Goal: Task Accomplishment & Management: Manage account settings

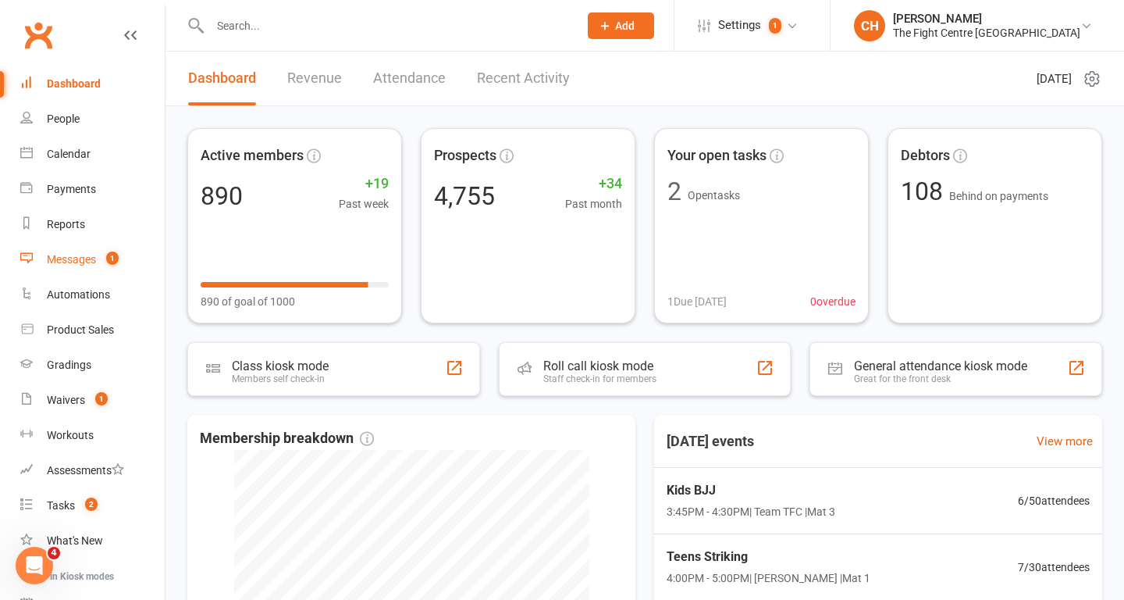
click at [71, 255] on div "Messages" at bounding box center [71, 259] width 49 height 12
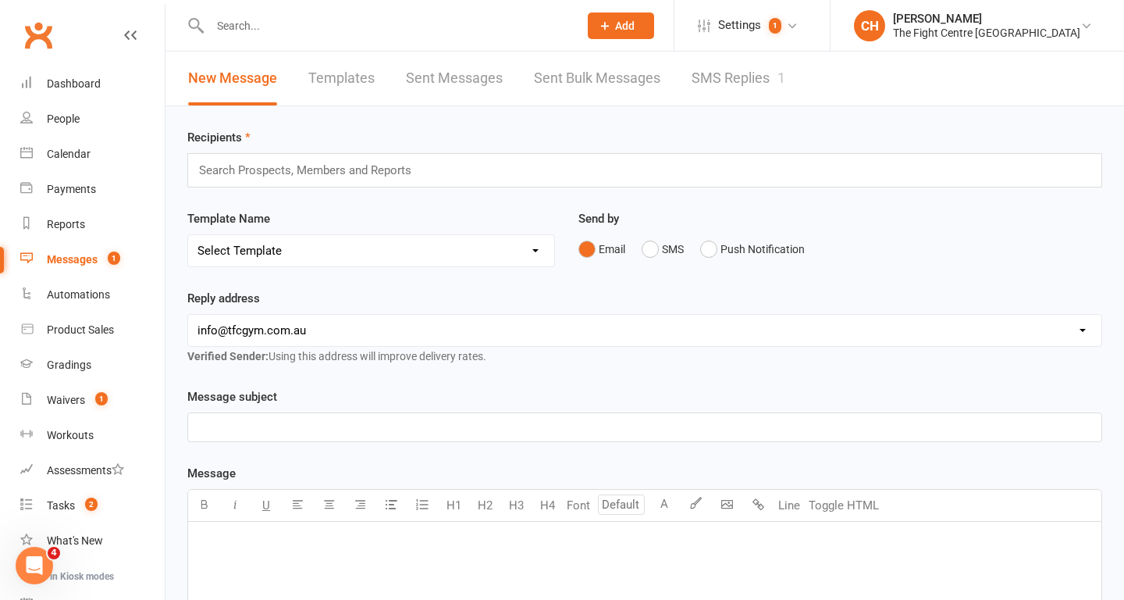
click at [723, 84] on link "SMS Replies 1" at bounding box center [739, 79] width 94 height 54
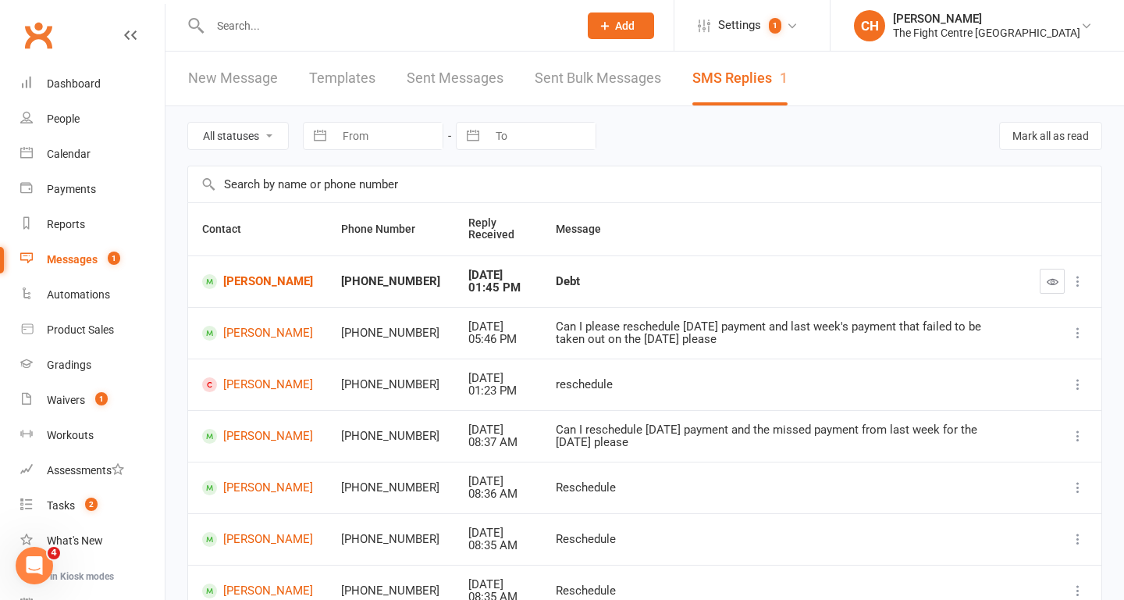
click at [271, 33] on input "text" at bounding box center [386, 26] width 362 height 22
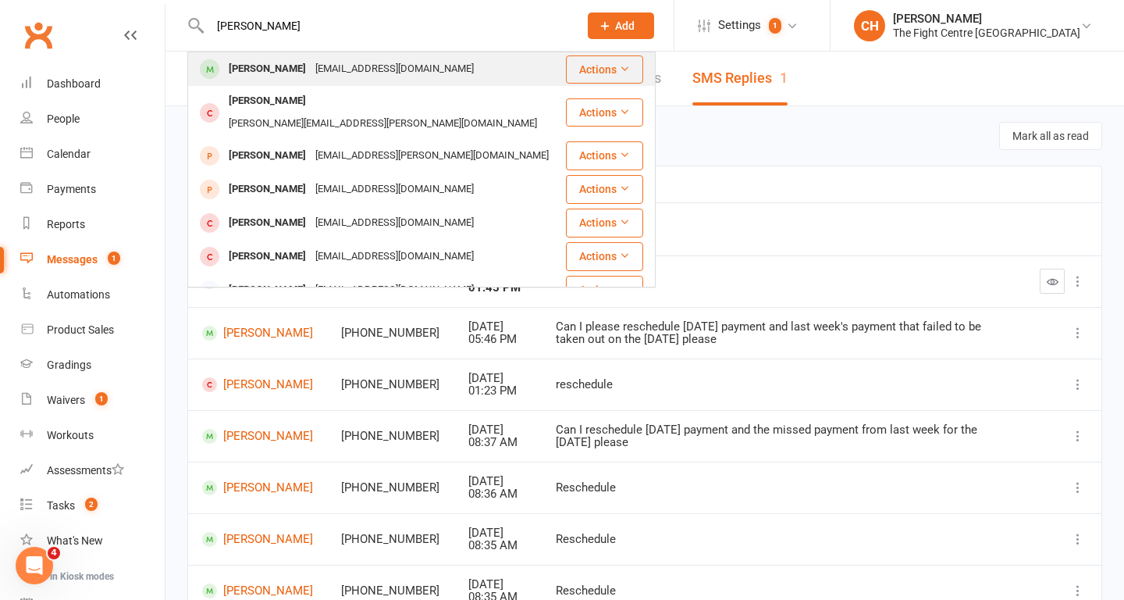
type input "SHAUN MORRISON"
click at [311, 69] on div "morrisonshaun01@gmail.com" at bounding box center [395, 69] width 168 height 23
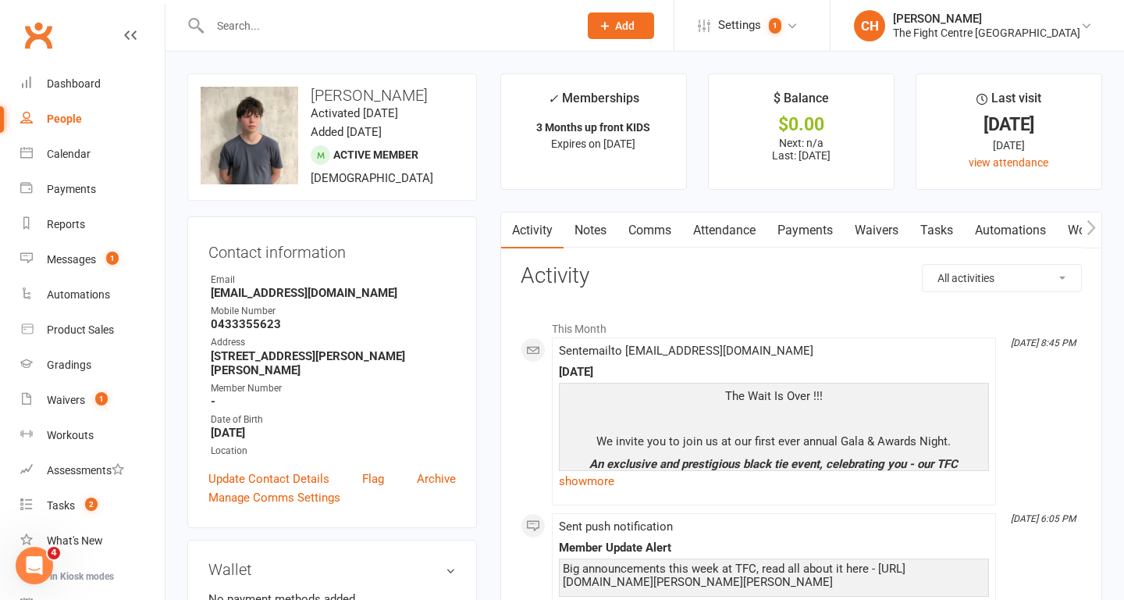
click at [362, 18] on input "text" at bounding box center [386, 26] width 362 height 22
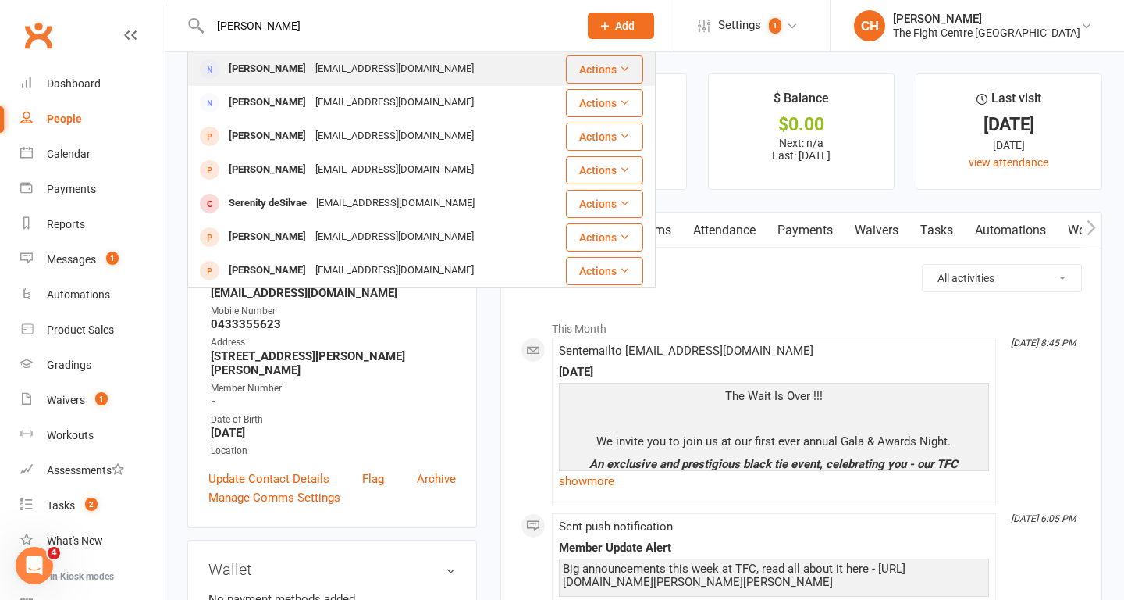
type input "DESIRAY"
click at [301, 66] on div "Desiray Morrison" at bounding box center [267, 69] width 87 height 23
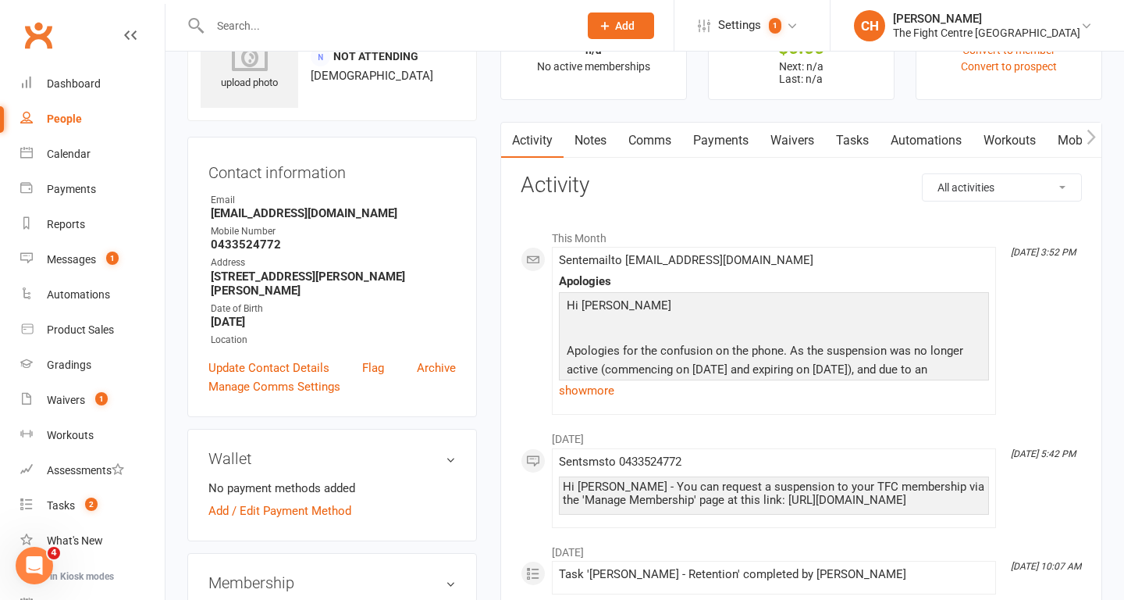
scroll to position [79, 0]
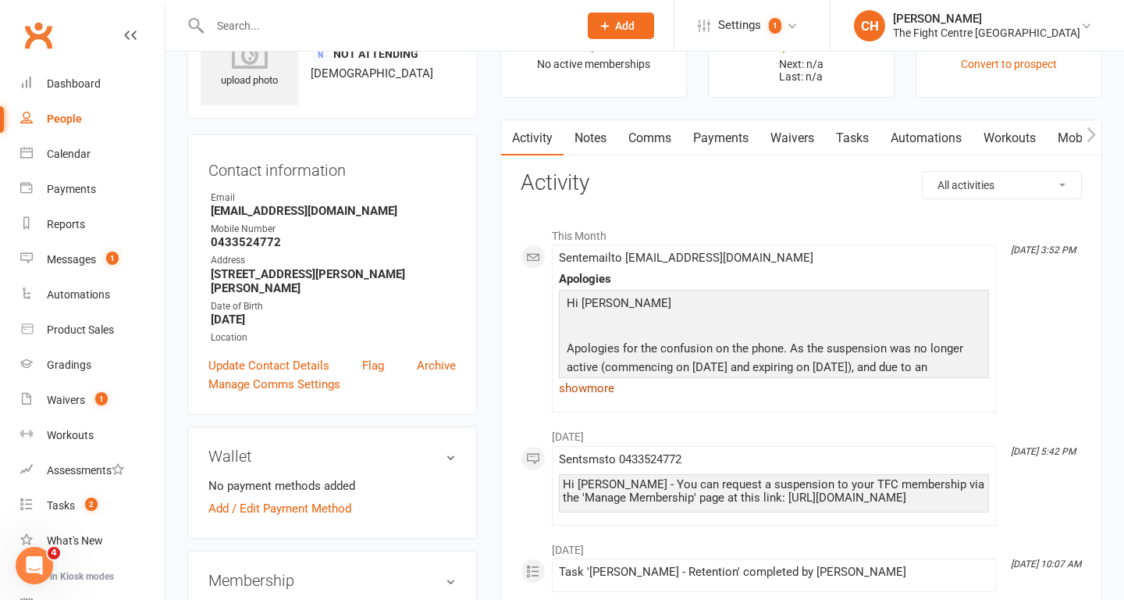
click at [590, 386] on link "show more" at bounding box center [774, 388] width 430 height 22
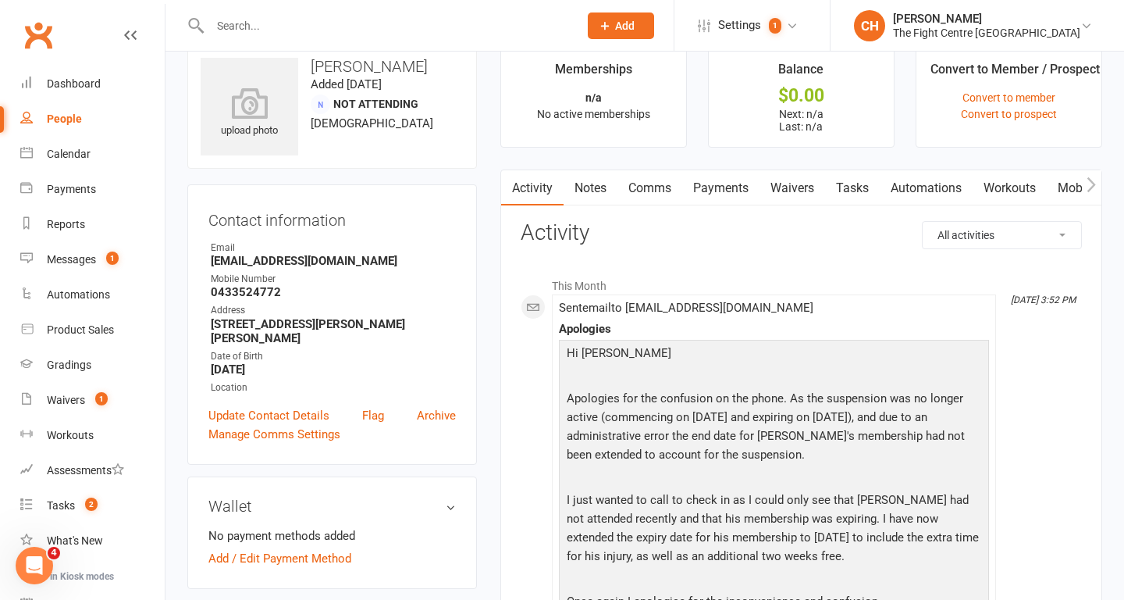
scroll to position [0, 0]
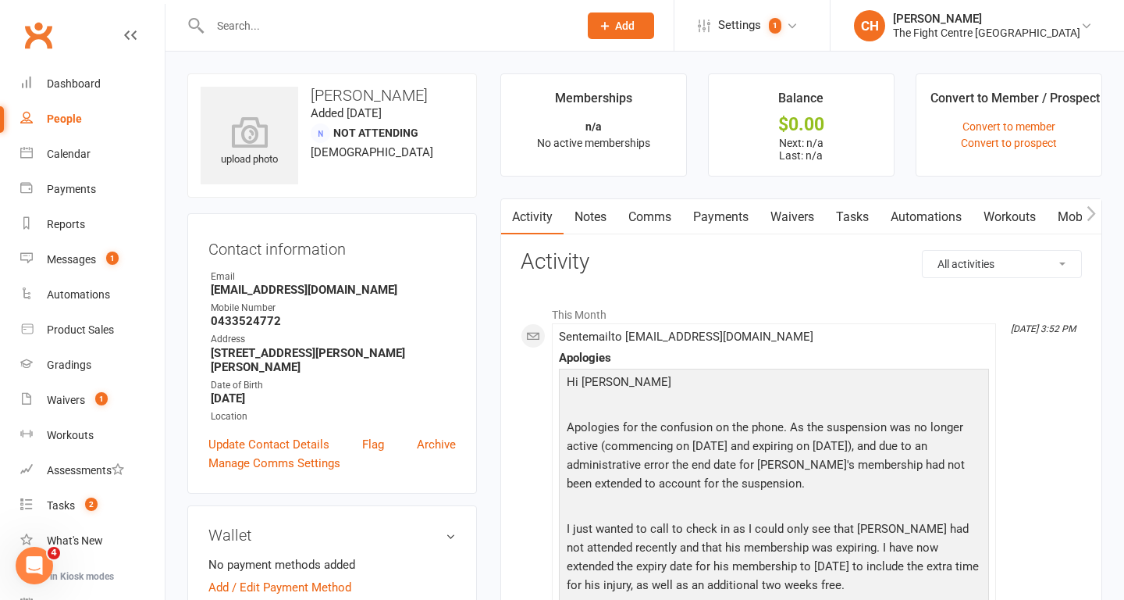
click at [603, 221] on link "Notes" at bounding box center [591, 217] width 54 height 36
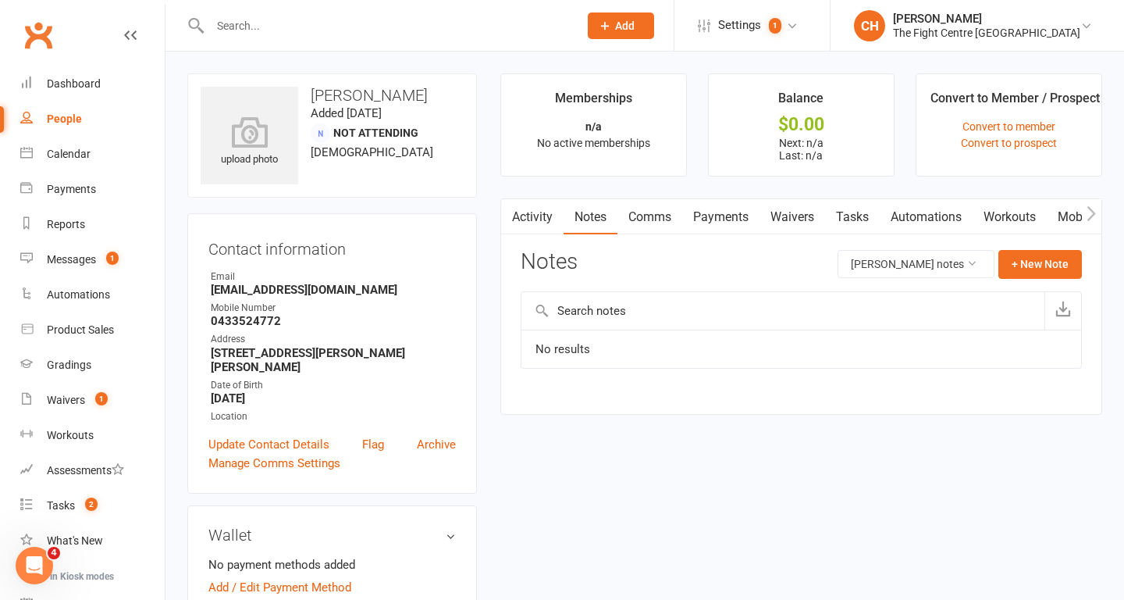
click at [526, 220] on link "Activity" at bounding box center [532, 217] width 62 height 36
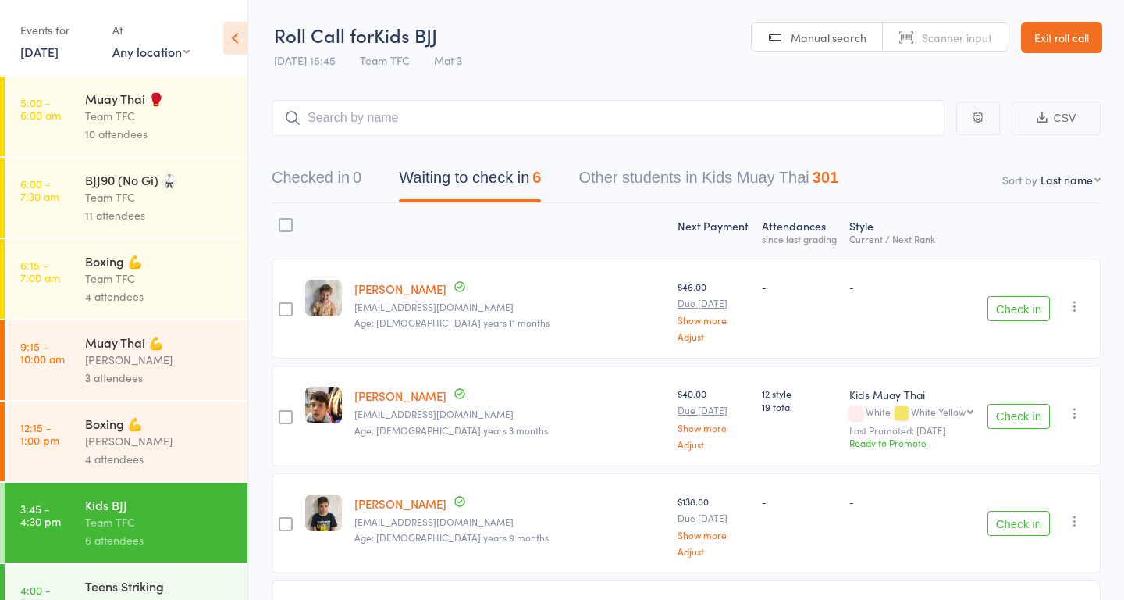
click at [55, 56] on link "14 Oct, 2025" at bounding box center [39, 51] width 38 height 17
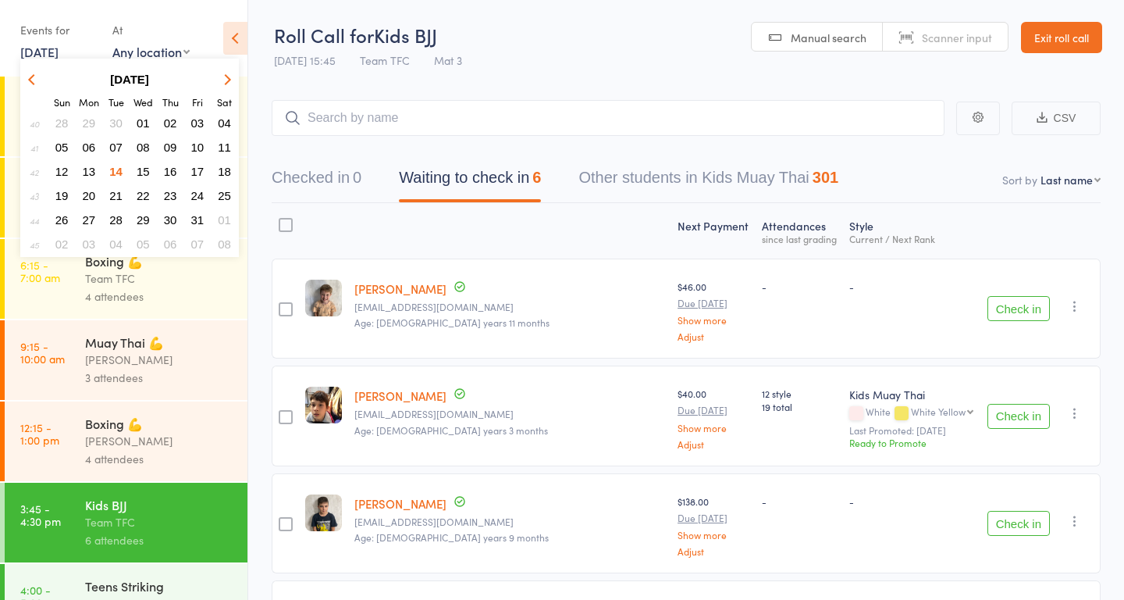
click at [90, 169] on span "13" at bounding box center [89, 171] width 13 height 13
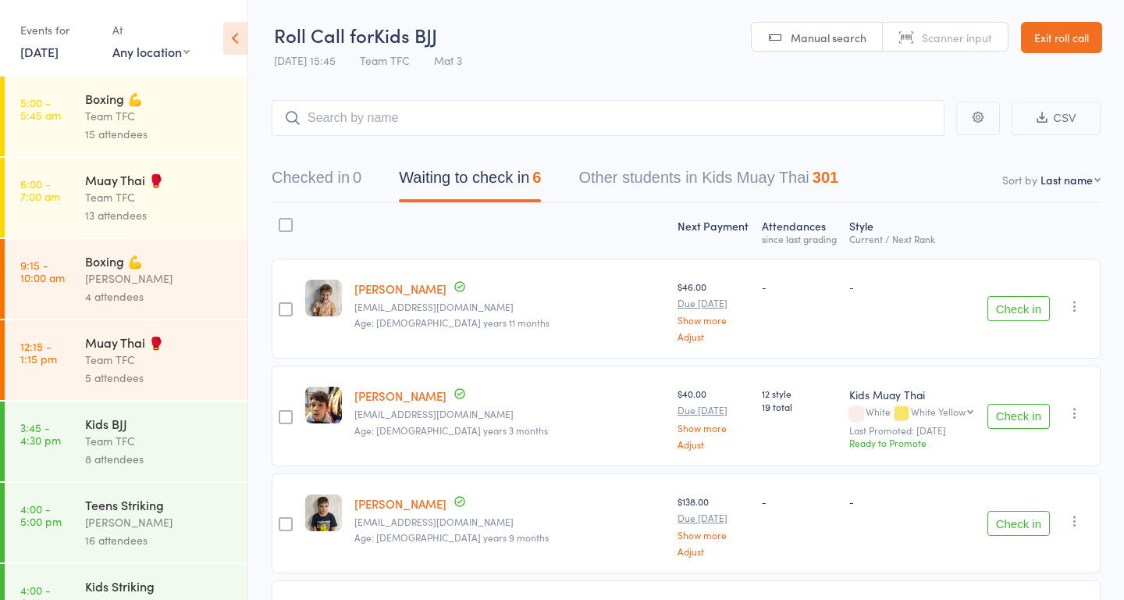
click at [81, 115] on link "5:00 - 5:45 am Boxing 💪 Team TFC 15 attendees" at bounding box center [126, 117] width 243 height 80
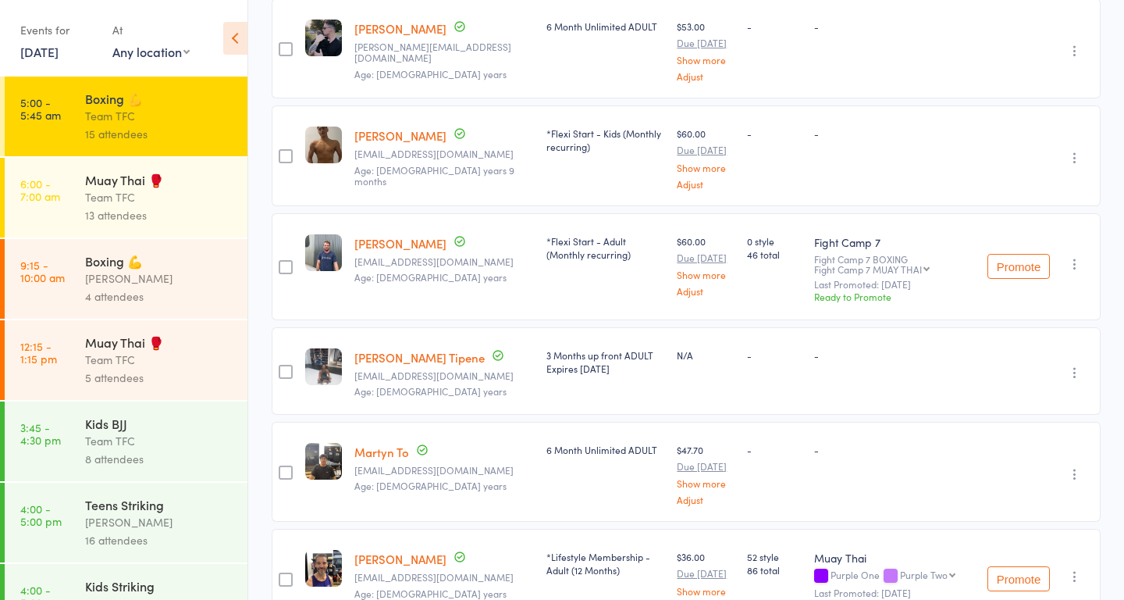
scroll to position [1130, 0]
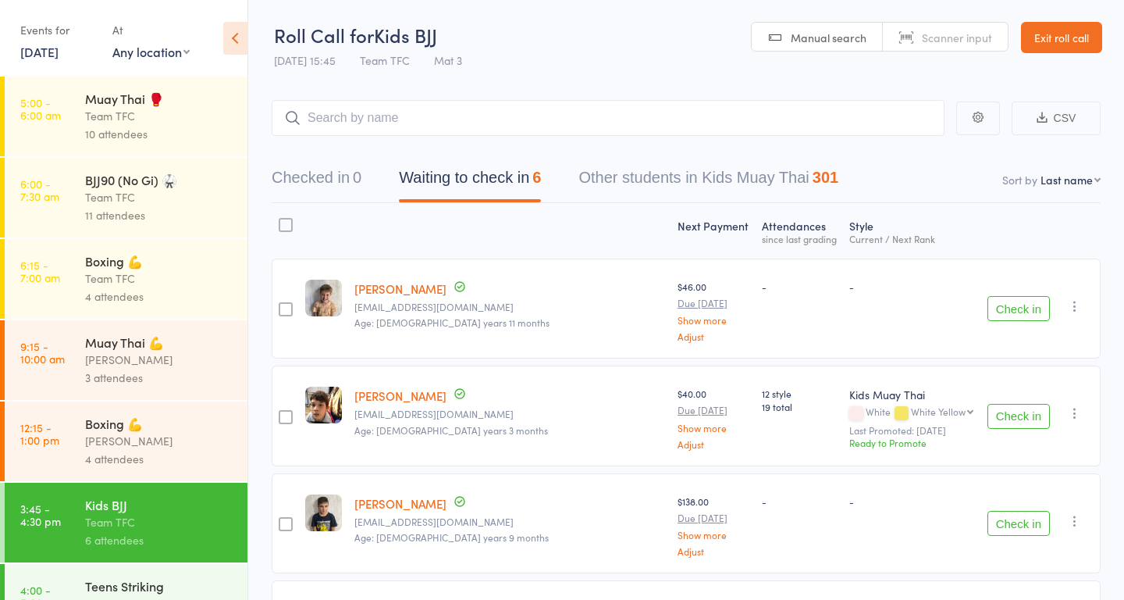
click at [68, 60] on div "Events for 14 Oct, 2025 14 Oct, 2025 October 2025 Sun Mon Tue Wed Thu Fri Sat 4…" at bounding box center [58, 40] width 77 height 46
click at [59, 51] on link "14 Oct, 2025" at bounding box center [39, 51] width 38 height 17
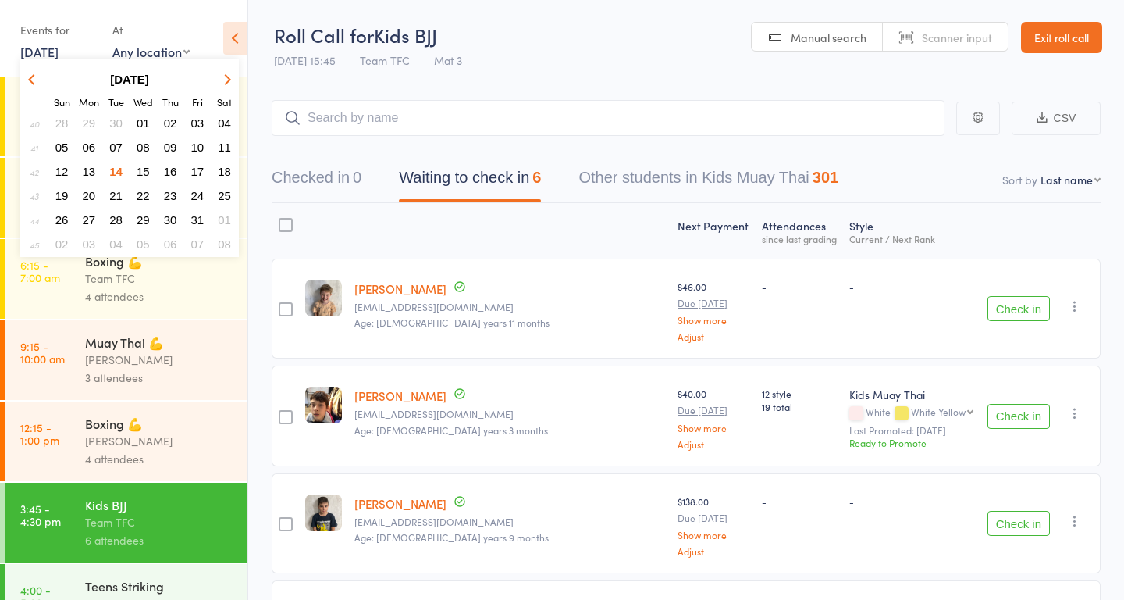
click at [91, 168] on span "13" at bounding box center [89, 171] width 13 height 13
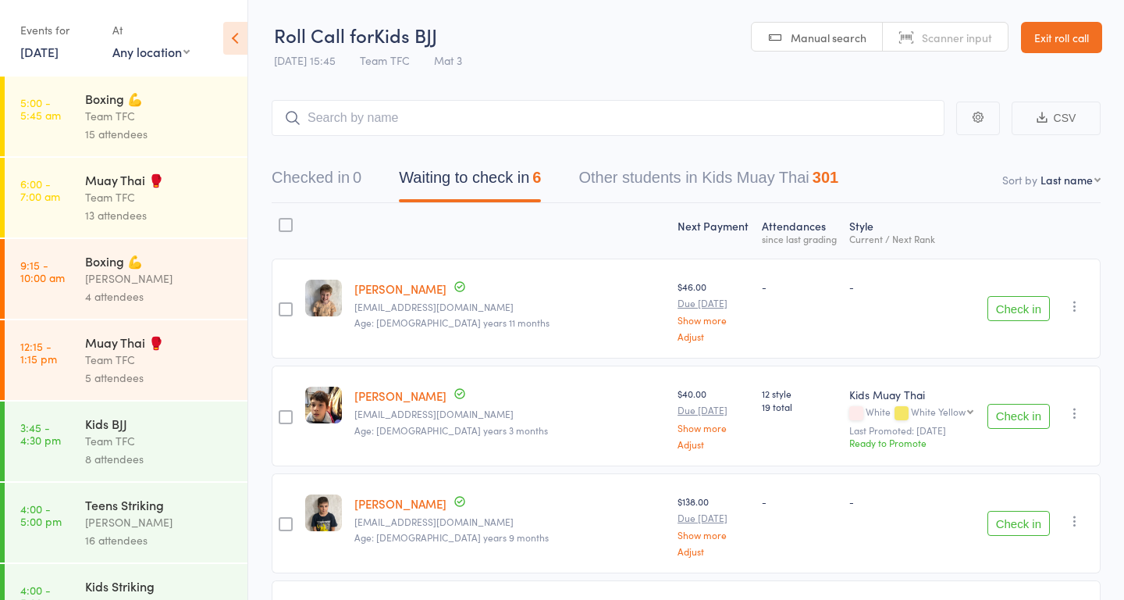
click at [91, 111] on div "Team TFC" at bounding box center [159, 116] width 149 height 18
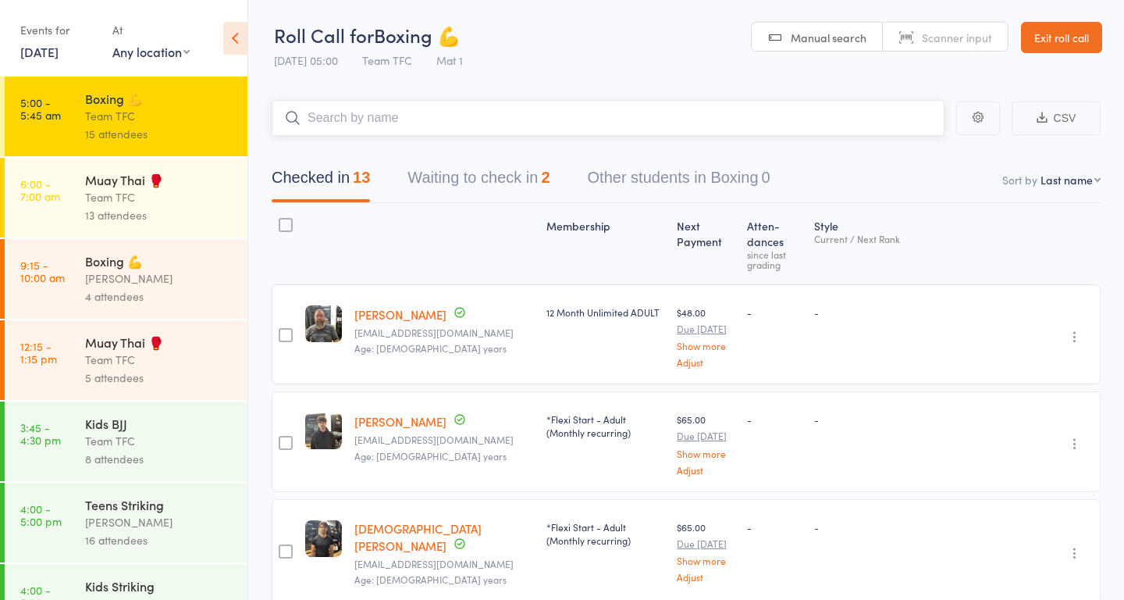
click at [504, 183] on button "Waiting to check in 2" at bounding box center [479, 181] width 142 height 41
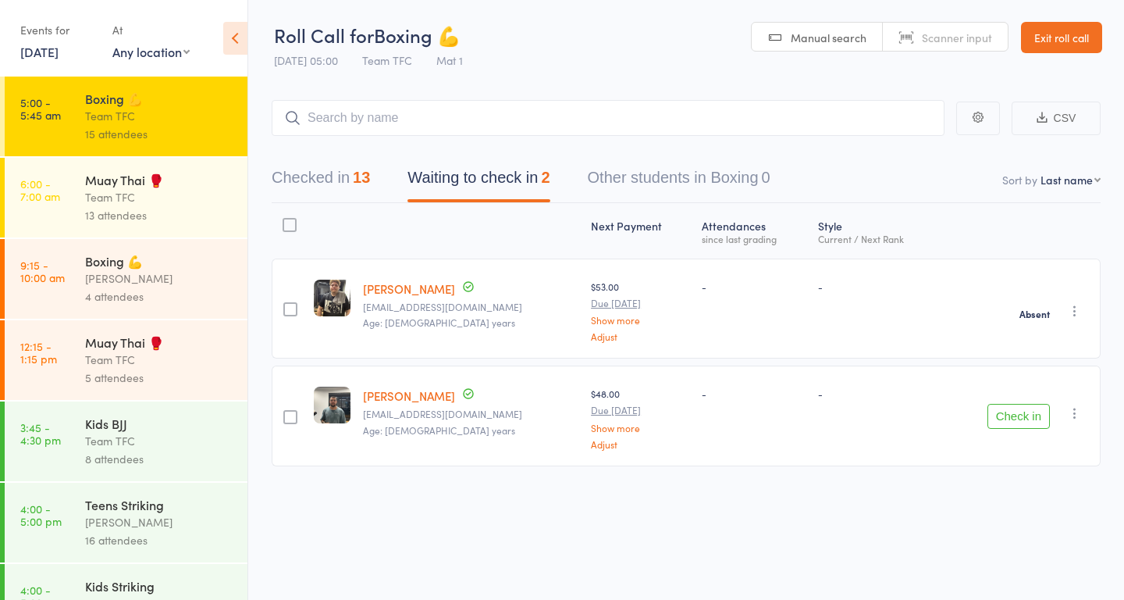
click at [153, 188] on div "Muay Thai 🥊" at bounding box center [159, 179] width 149 height 17
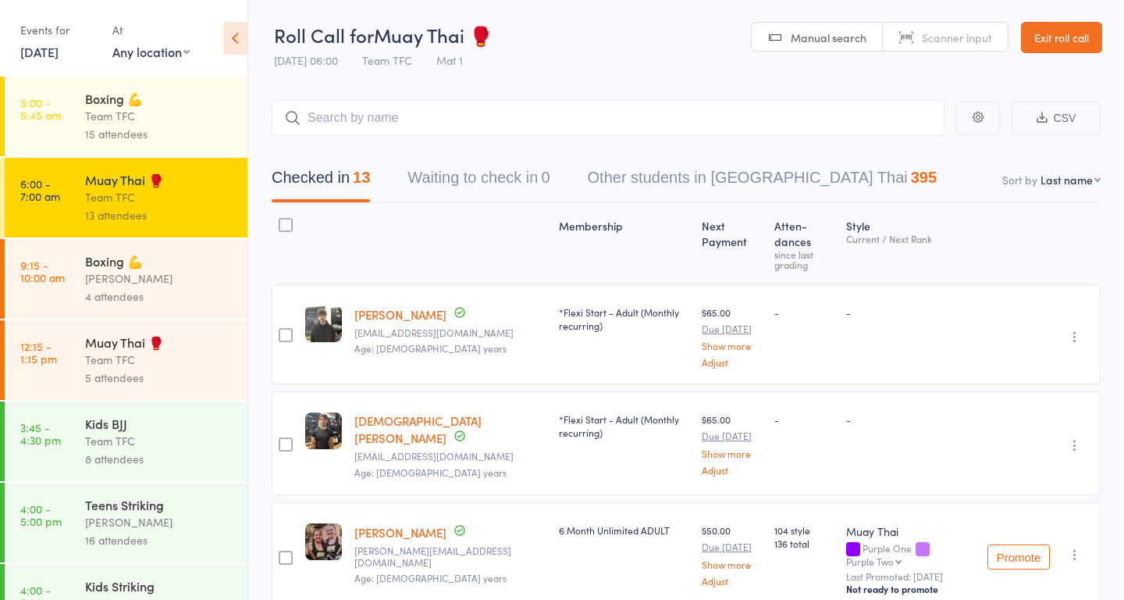
click at [201, 287] on div "Dan Hearn" at bounding box center [159, 278] width 149 height 18
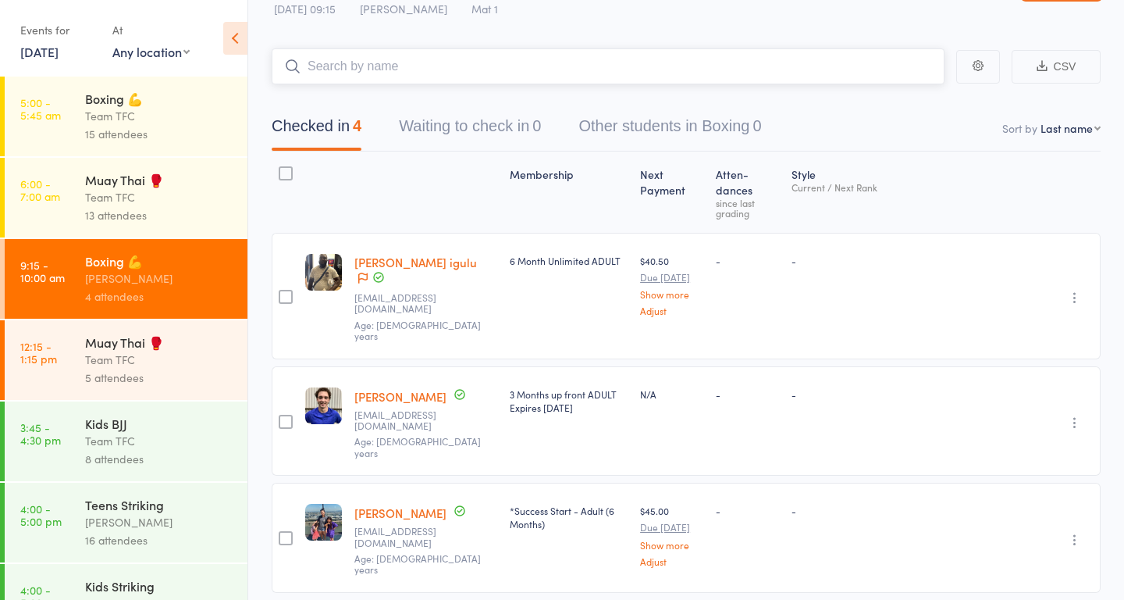
scroll to position [4, 0]
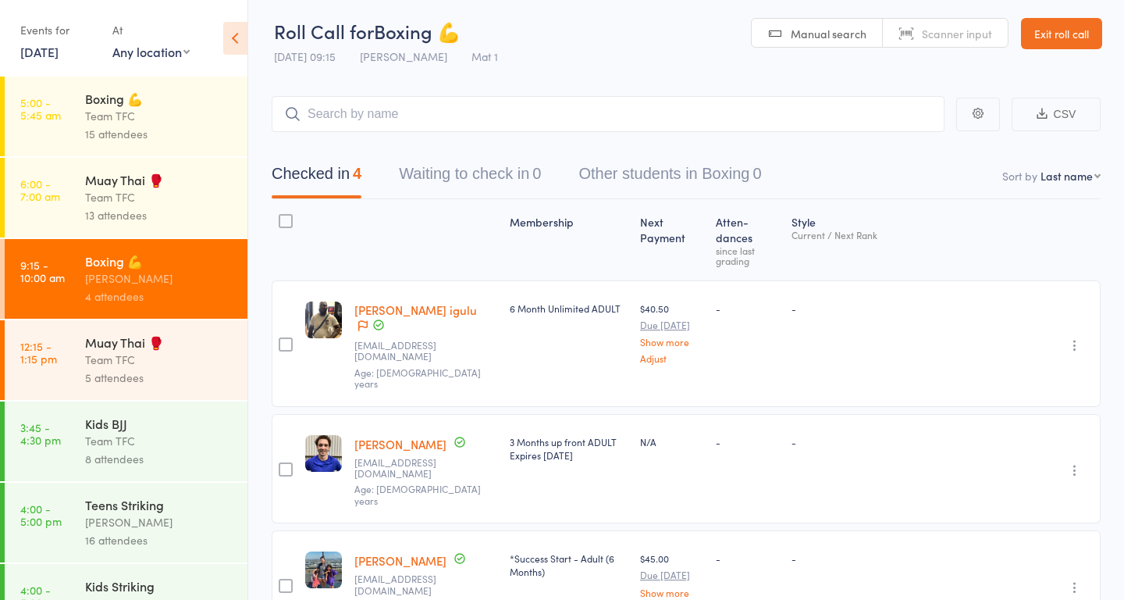
click at [182, 369] on div "Team TFC" at bounding box center [159, 360] width 149 height 18
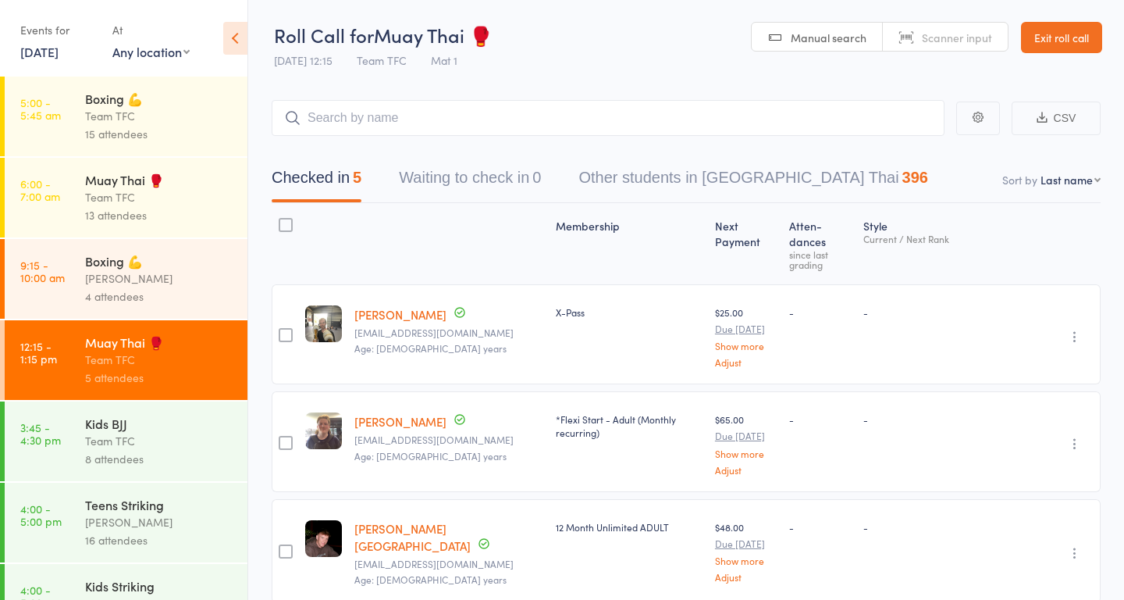
click at [212, 427] on div "Kids BJJ" at bounding box center [159, 423] width 149 height 17
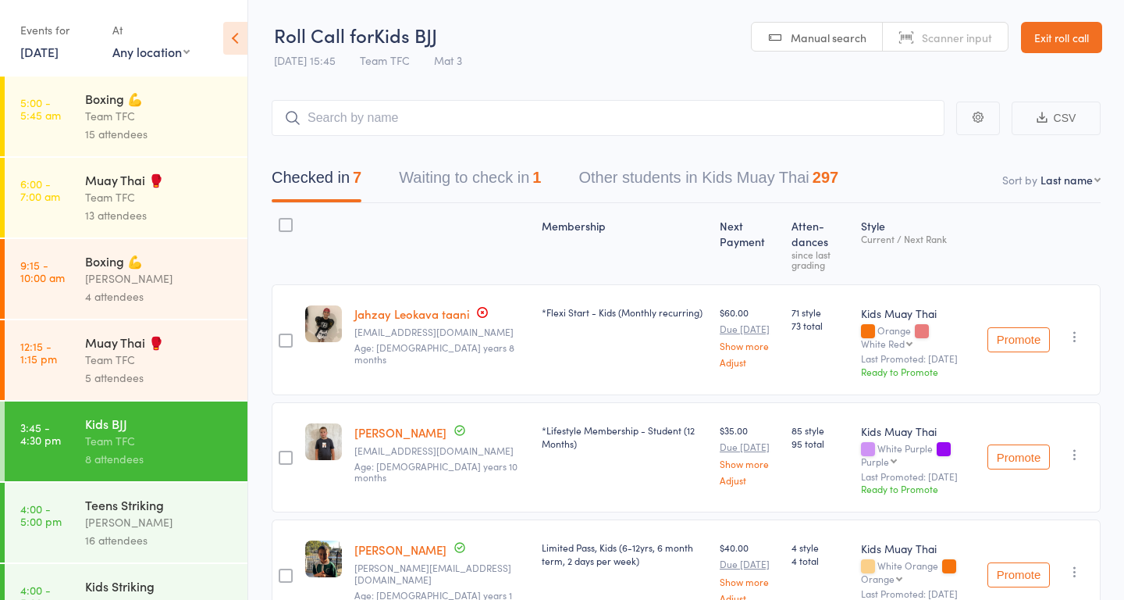
click at [460, 185] on button "Waiting to check in 1" at bounding box center [470, 181] width 142 height 41
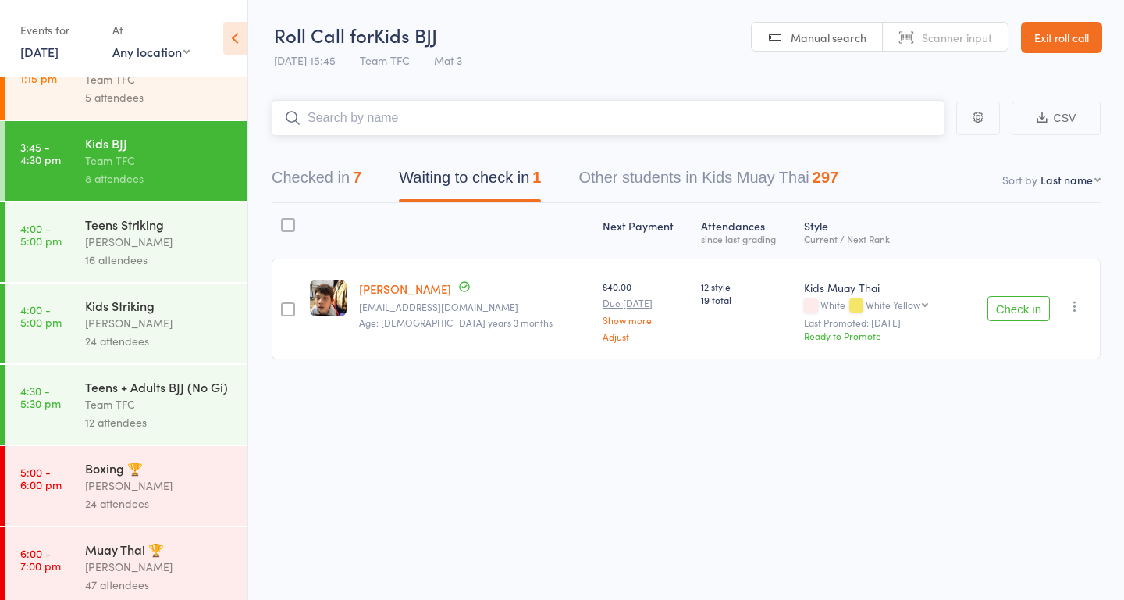
scroll to position [298, 0]
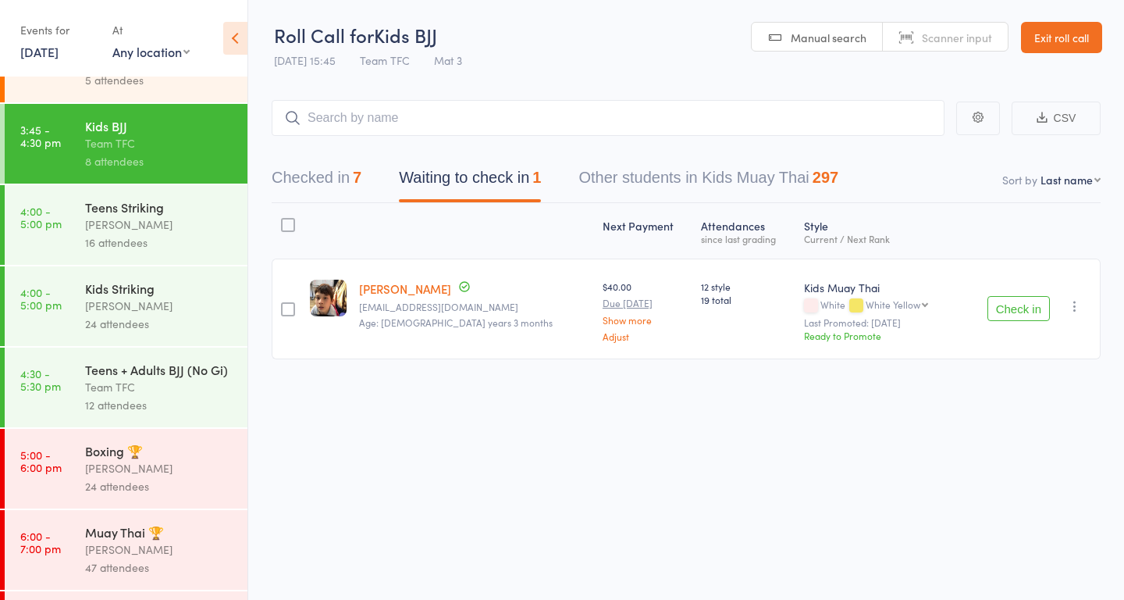
click at [183, 248] on div "16 attendees" at bounding box center [159, 242] width 149 height 18
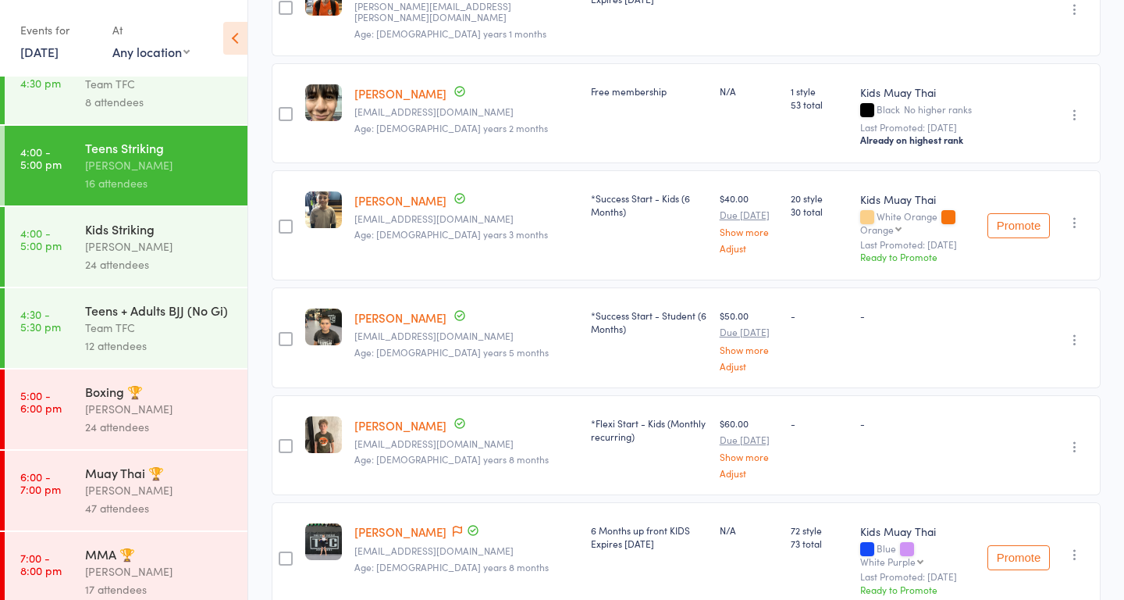
scroll to position [17, 0]
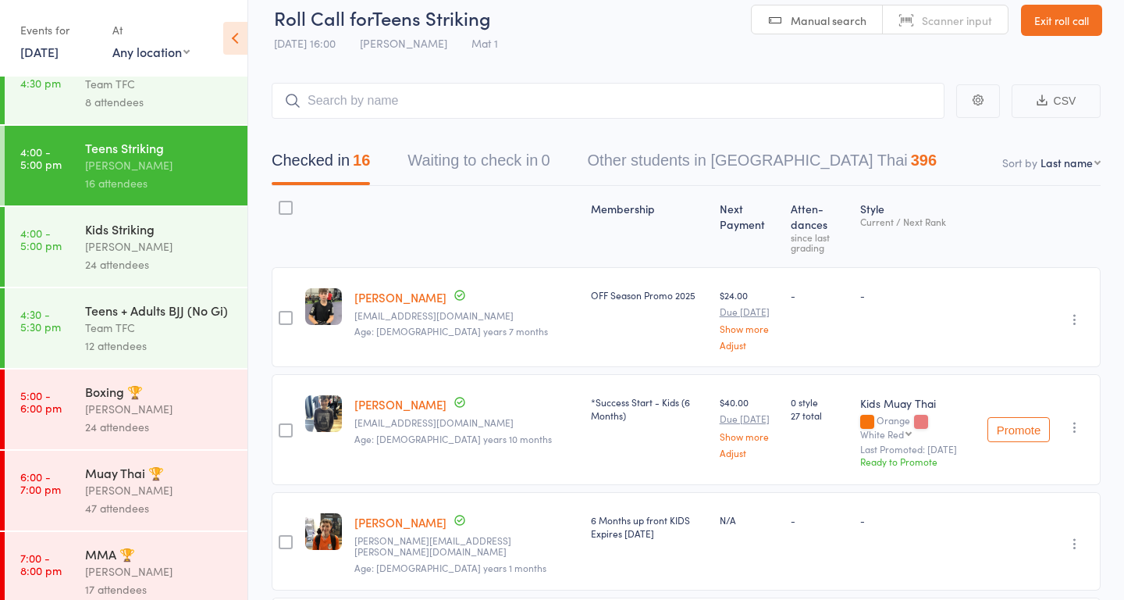
click at [207, 268] on div "24 attendees" at bounding box center [159, 264] width 149 height 18
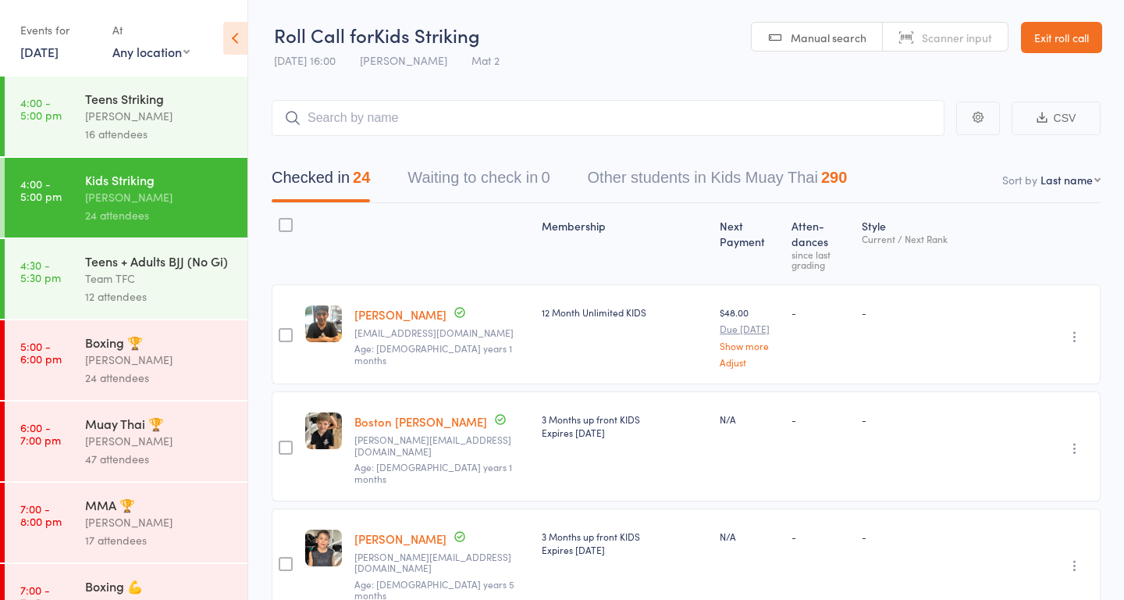
click at [139, 305] on div "12 attendees" at bounding box center [159, 296] width 149 height 18
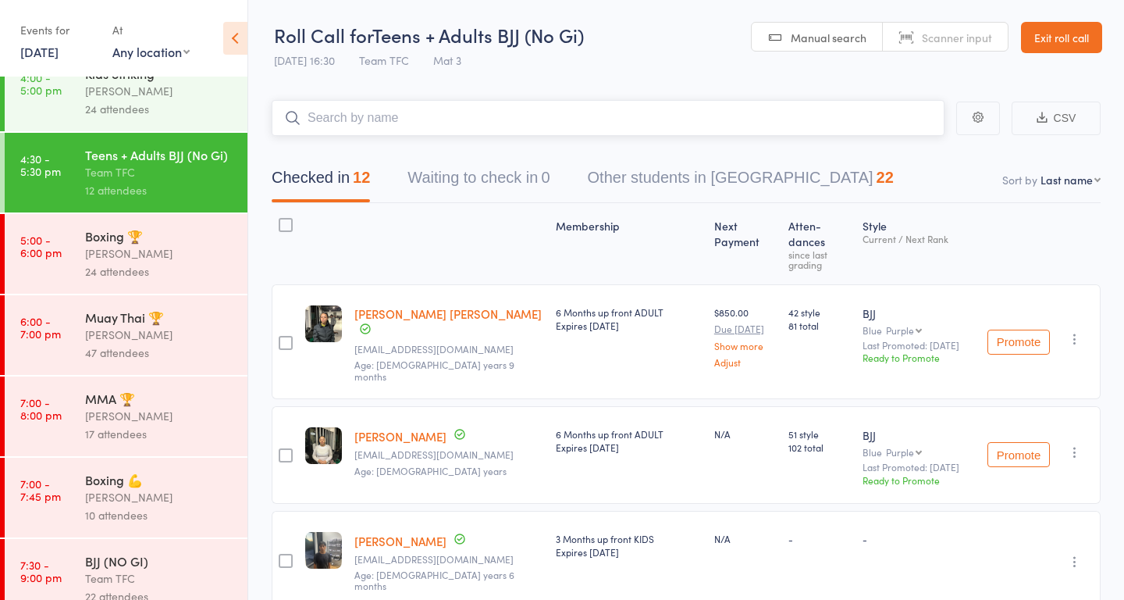
click at [504, 186] on button "Waiting to check in 0" at bounding box center [479, 181] width 142 height 41
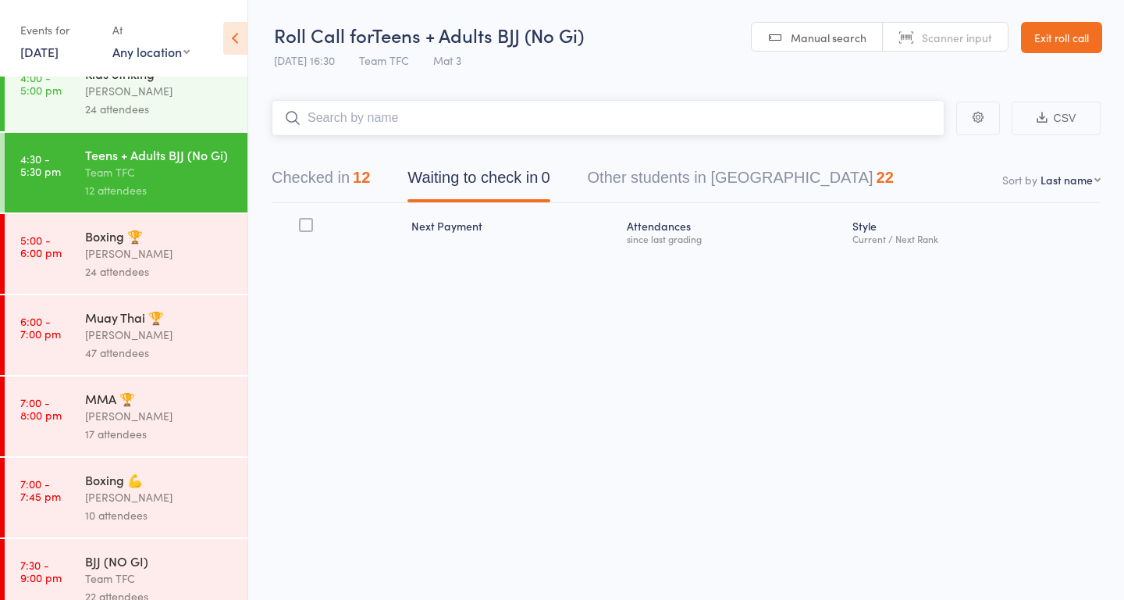
click at [337, 179] on button "Checked in 12" at bounding box center [321, 181] width 98 height 41
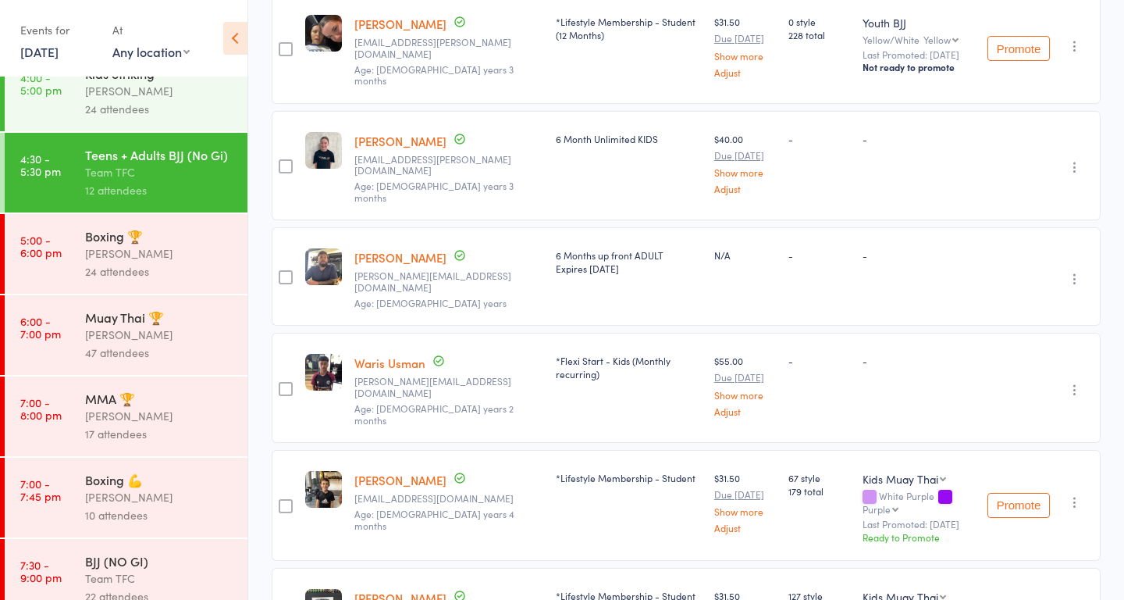
scroll to position [1007, 0]
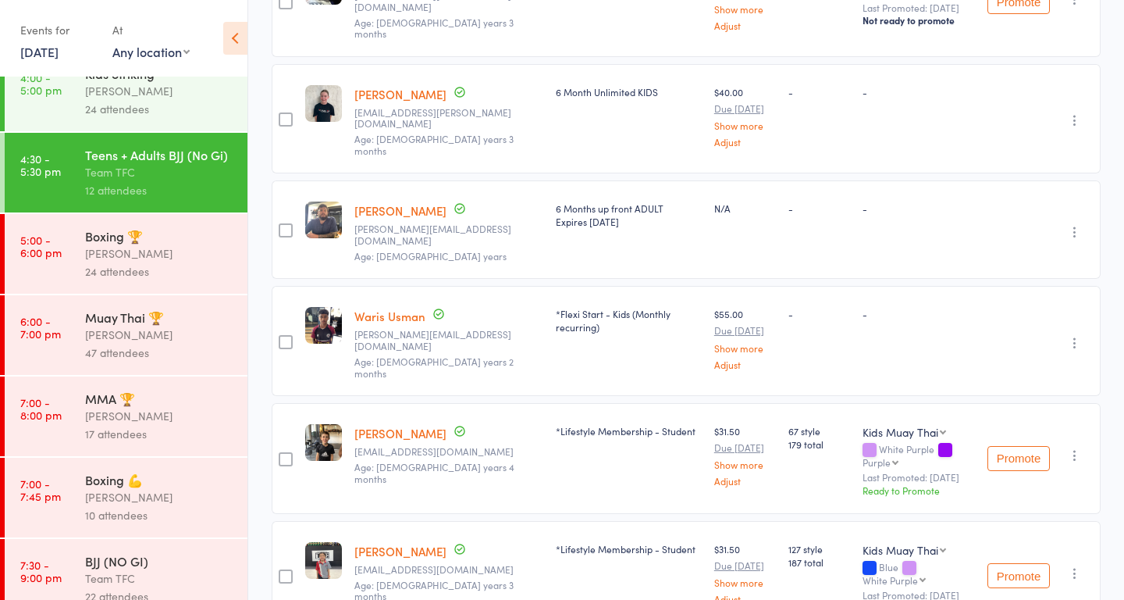
click at [166, 280] on div "24 attendees" at bounding box center [159, 271] width 149 height 18
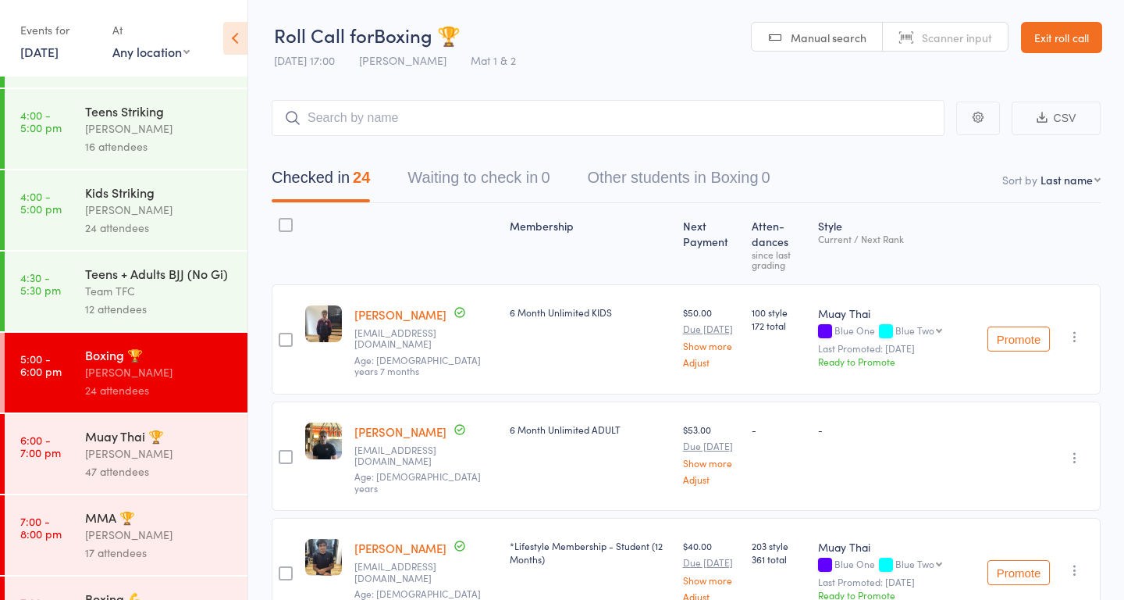
click at [183, 462] on div "Ben Johnston" at bounding box center [159, 453] width 149 height 18
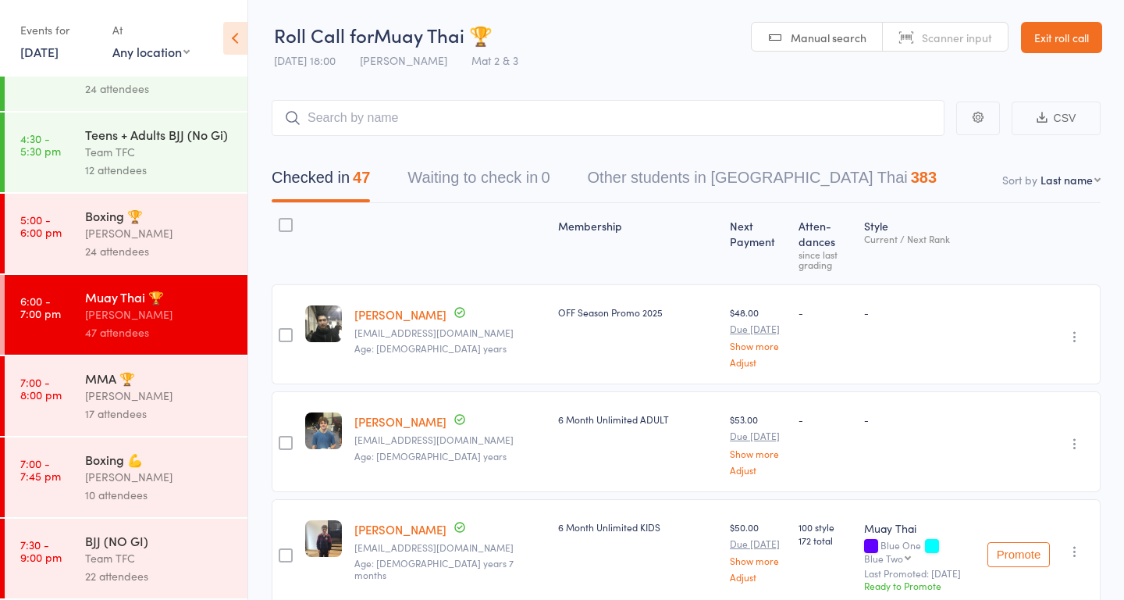
click at [182, 398] on div "Ben Johnston" at bounding box center [159, 396] width 149 height 18
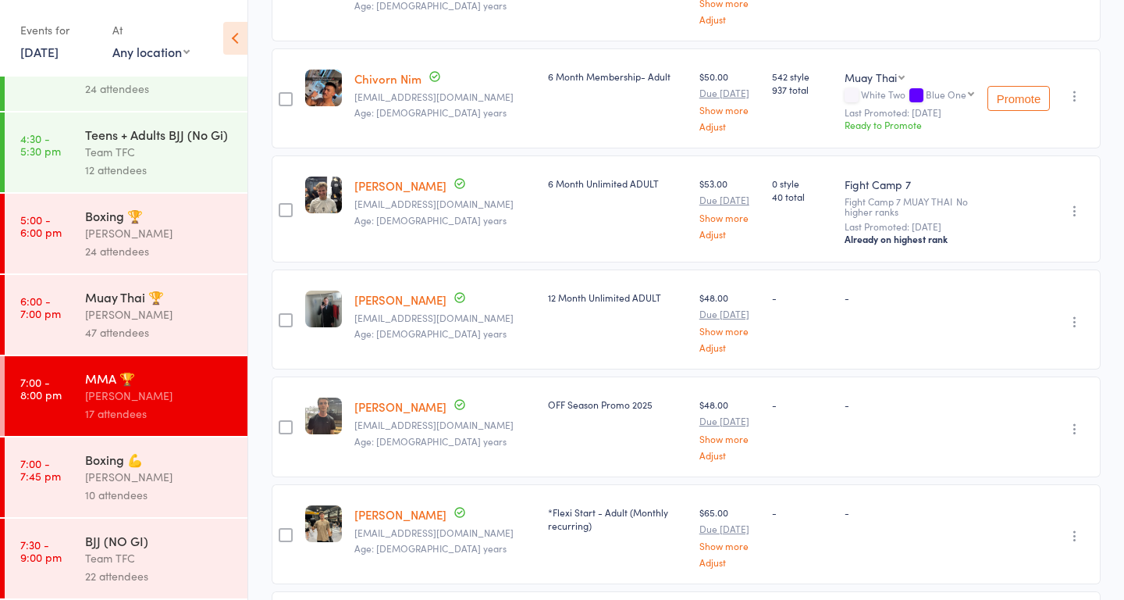
scroll to position [1524, 0]
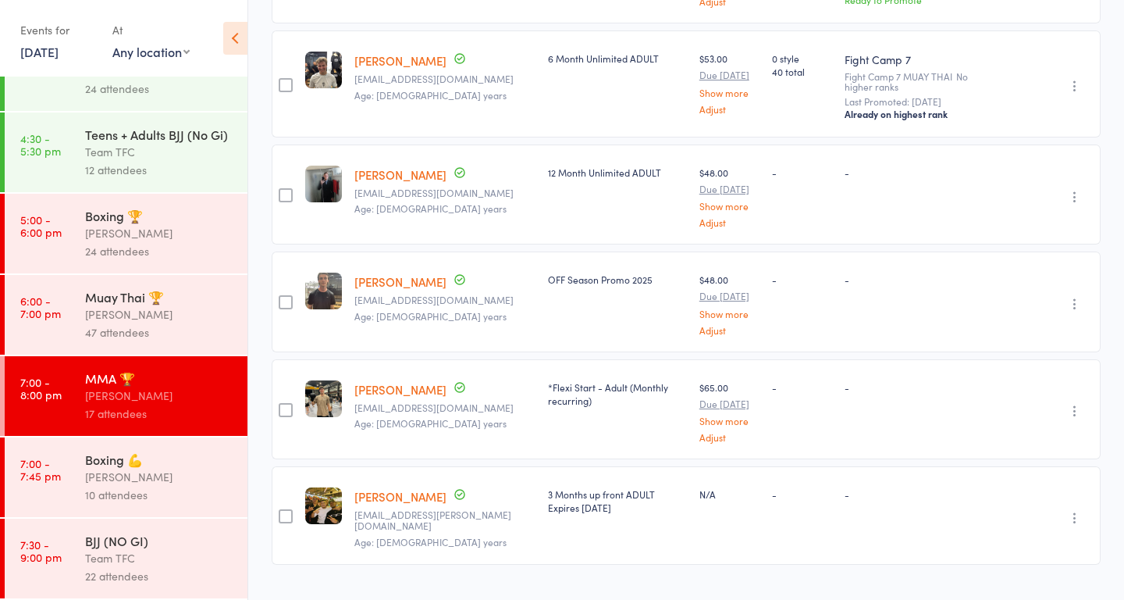
click at [180, 489] on div "10 attendees" at bounding box center [159, 495] width 149 height 18
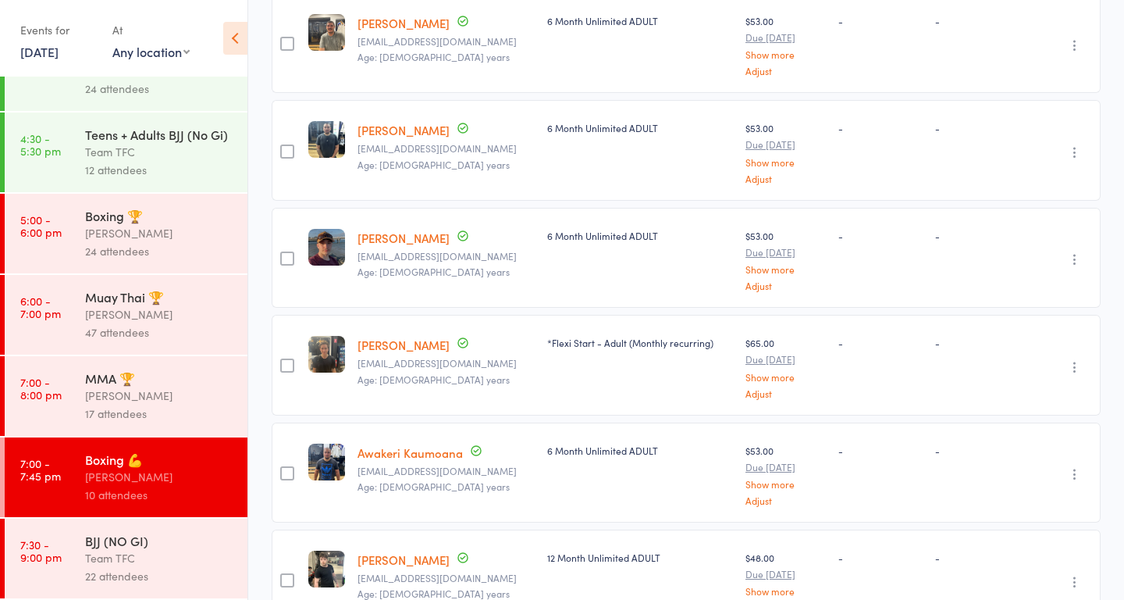
scroll to position [781, 0]
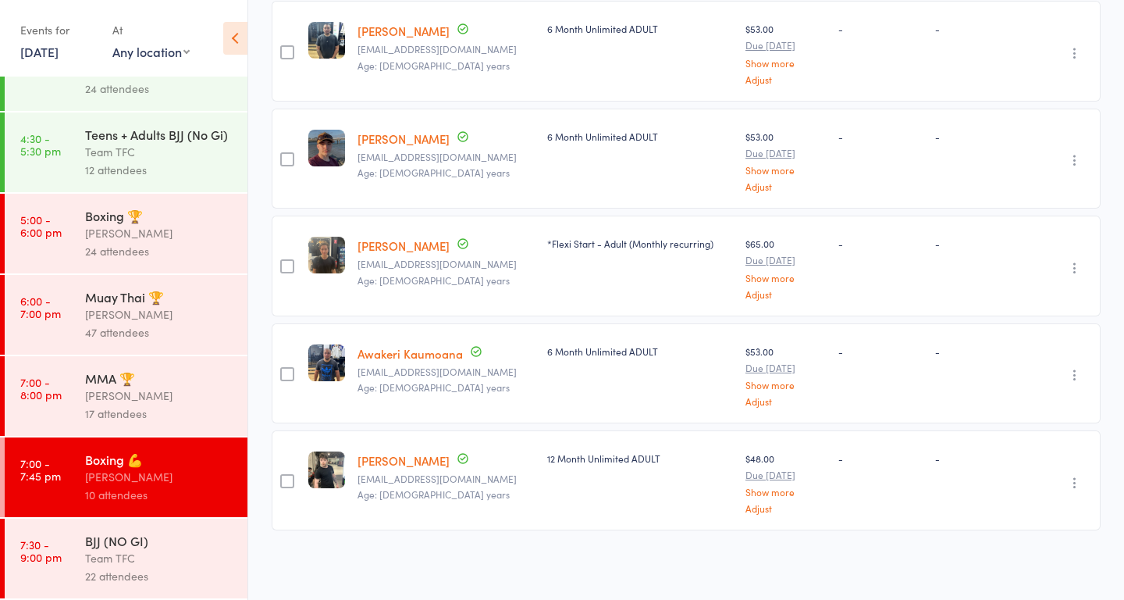
click at [198, 550] on div "Team TFC" at bounding box center [159, 558] width 149 height 18
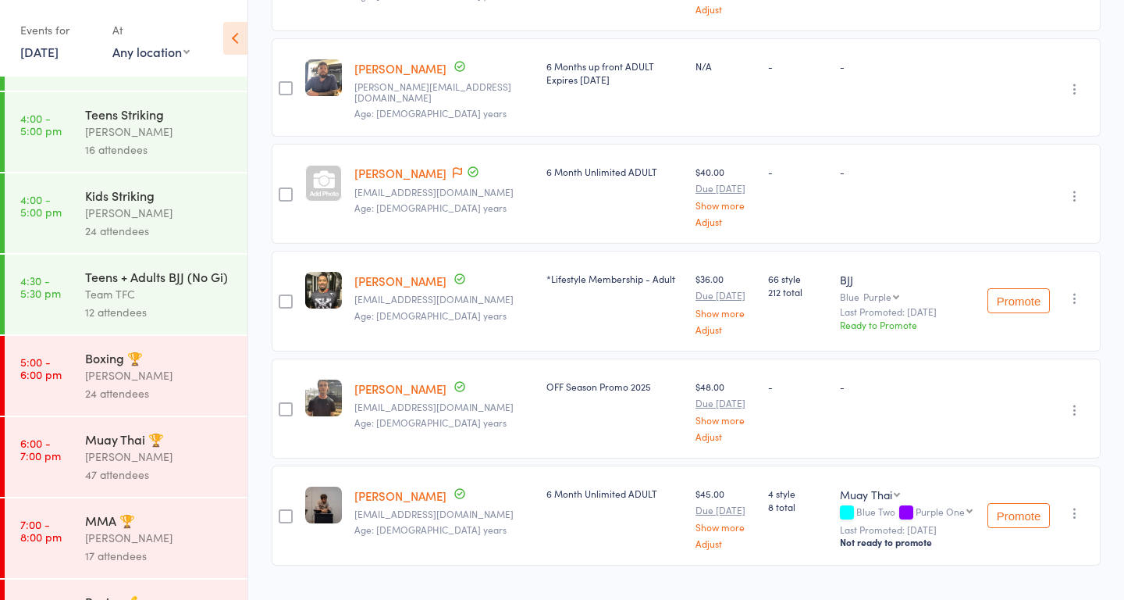
scroll to position [384, 0]
